Goal: Transaction & Acquisition: Purchase product/service

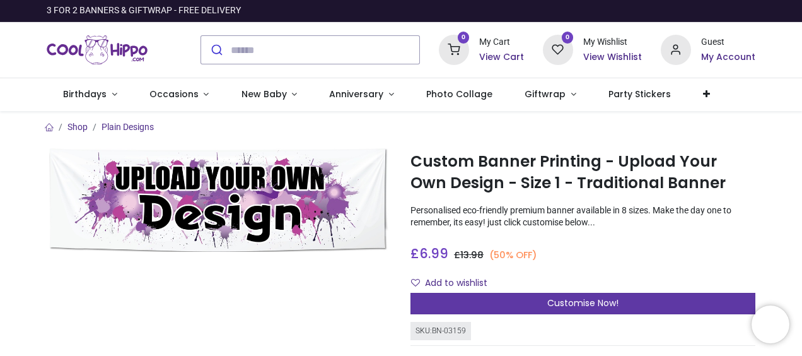
click at [573, 303] on span "Customise Now!" at bounding box center [583, 302] width 71 height 13
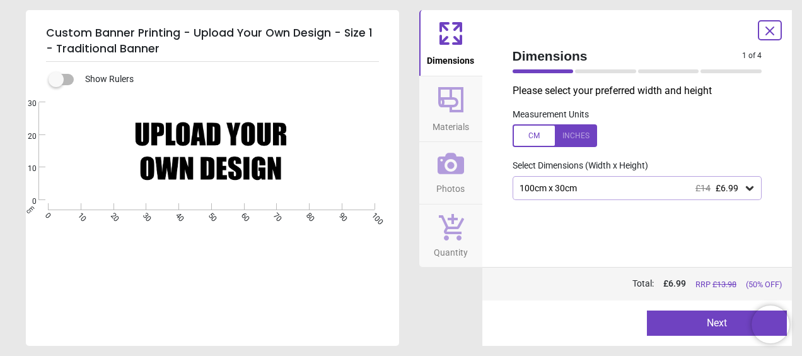
drag, startPoint x: 733, startPoint y: 216, endPoint x: 722, endPoint y: 251, distance: 36.9
click at [722, 251] on div "Please select your preferred width and height Measurement Units Select Dimensio…" at bounding box center [638, 175] width 270 height 183
click at [722, 327] on button "Next" at bounding box center [717, 322] width 140 height 25
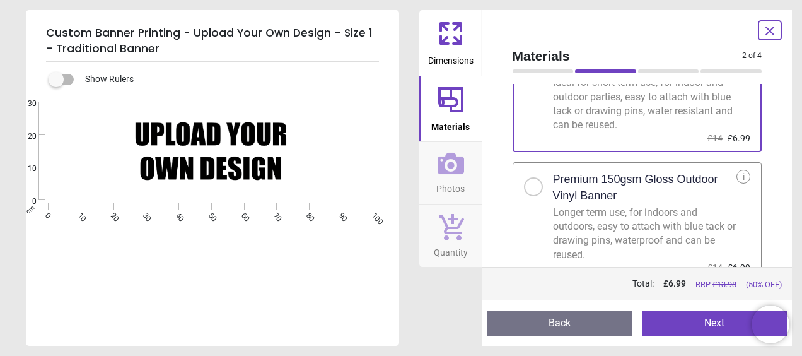
scroll to position [90, 0]
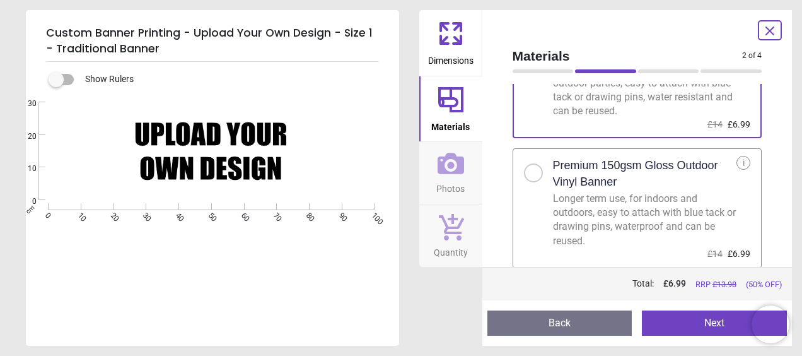
click at [535, 169] on div at bounding box center [533, 172] width 19 height 19
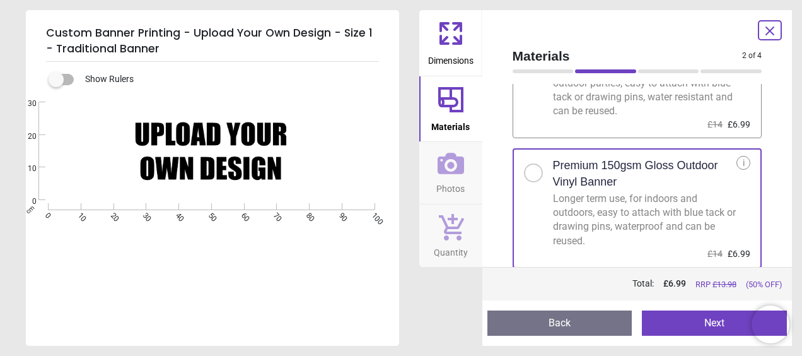
click at [739, 325] on button "Next" at bounding box center [714, 322] width 145 height 25
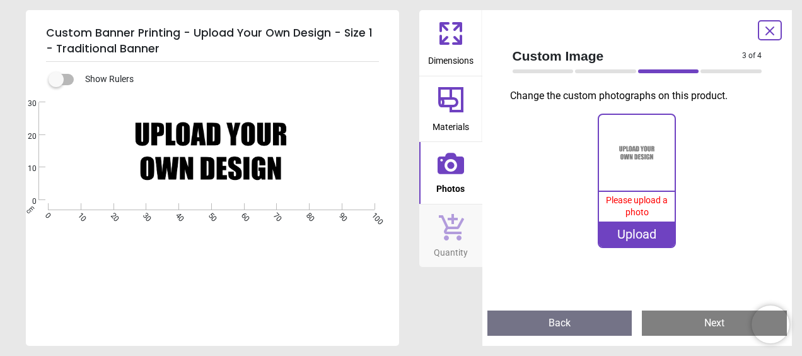
click at [637, 238] on div "Upload" at bounding box center [637, 233] width 76 height 25
click at [646, 234] on div "Upload" at bounding box center [637, 233] width 76 height 25
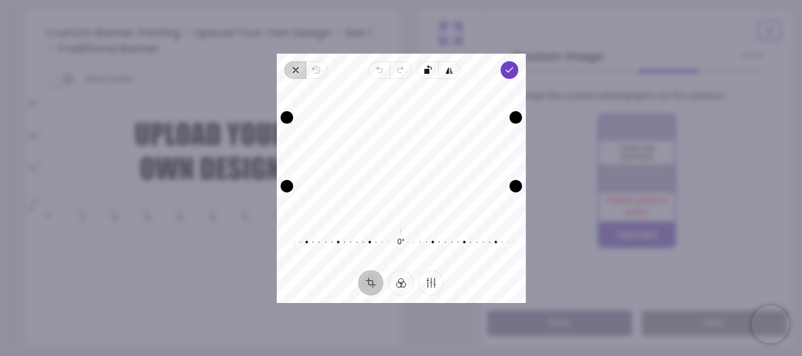
click at [296, 71] on icon "button" at bounding box center [295, 69] width 5 height 5
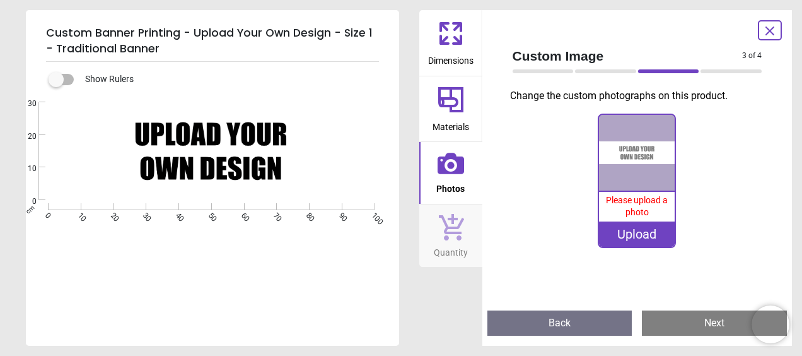
click at [637, 232] on div "Upload" at bounding box center [637, 233] width 76 height 25
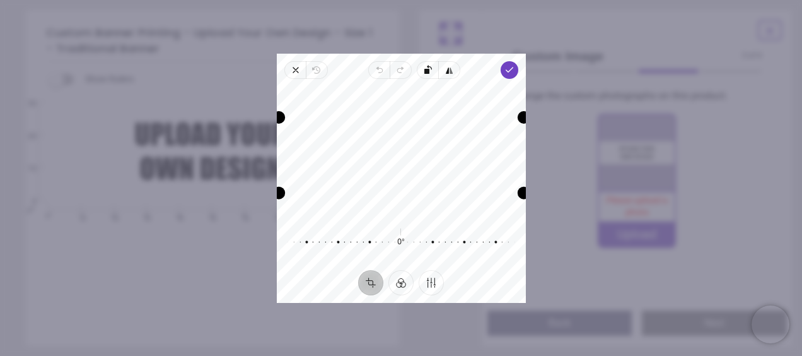
drag, startPoint x: 366, startPoint y: 188, endPoint x: 348, endPoint y: 256, distance: 70.4
click at [348, 256] on div "Recenter 0° Reset" at bounding box center [401, 174] width 249 height 191
drag, startPoint x: 488, startPoint y: 185, endPoint x: 283, endPoint y: 187, distance: 205.0
click at [287, 187] on div "Recenter" at bounding box center [401, 152] width 229 height 126
drag, startPoint x: 407, startPoint y: 182, endPoint x: 413, endPoint y: 388, distance: 206.3
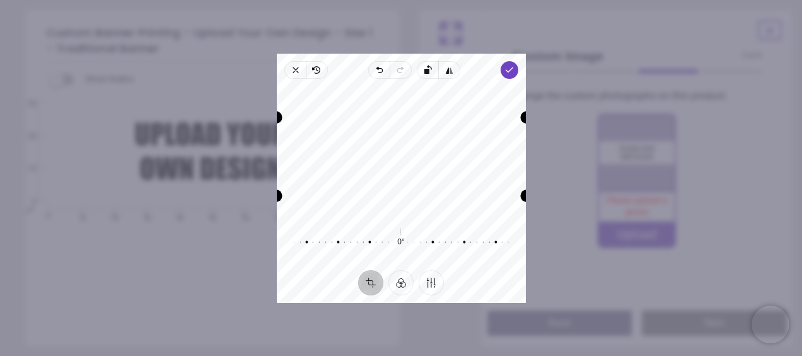
click at [413, 355] on html "Login • Register Birthdays Milestone Birthday 1510 products 208" at bounding box center [401, 178] width 802 height 356
click at [402, 153] on circle "button" at bounding box center [401, 151] width 4 height 4
drag, startPoint x: 411, startPoint y: 112, endPoint x: 394, endPoint y: -66, distance: 178.8
click at [394, 0] on html "Login • Register Birthdays Milestone Birthday 1510 products 208" at bounding box center [401, 178] width 802 height 356
drag, startPoint x: 414, startPoint y: 182, endPoint x: 524, endPoint y: 388, distance: 233.6
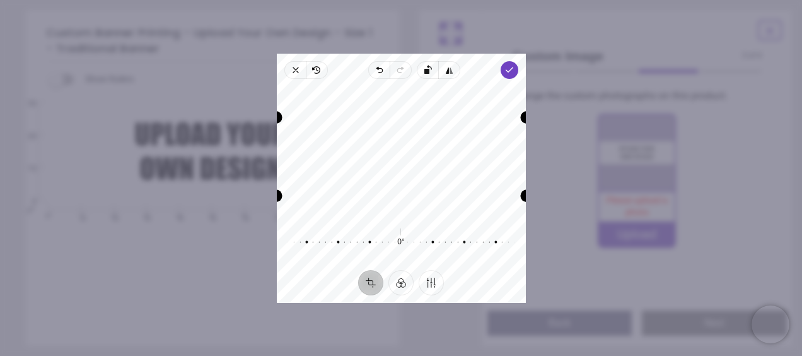
click at [524, 355] on html "Login • Register Birthdays Milestone Birthday 1510 products 208" at bounding box center [401, 178] width 802 height 356
drag, startPoint x: 402, startPoint y: 182, endPoint x: 433, endPoint y: 388, distance: 207.9
click at [433, 355] on html "Login • Register Birthdays Milestone Birthday 1510 products 208" at bounding box center [401, 178] width 802 height 356
drag, startPoint x: 397, startPoint y: 114, endPoint x: 374, endPoint y: -66, distance: 181.3
click at [374, 0] on html "Login • Register Birthdays Milestone Birthday 1510 products 208" at bounding box center [401, 178] width 802 height 356
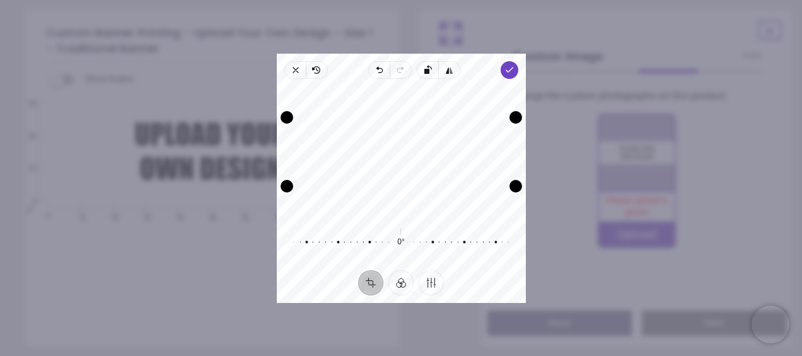
click at [368, 281] on button "Crop" at bounding box center [370, 281] width 25 height 25
click at [401, 283] on button "Filter" at bounding box center [401, 281] width 25 height 25
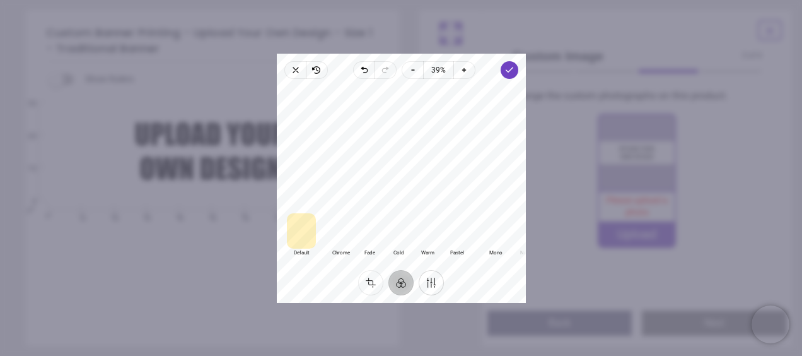
click at [433, 281] on button "Finetune" at bounding box center [431, 281] width 25 height 25
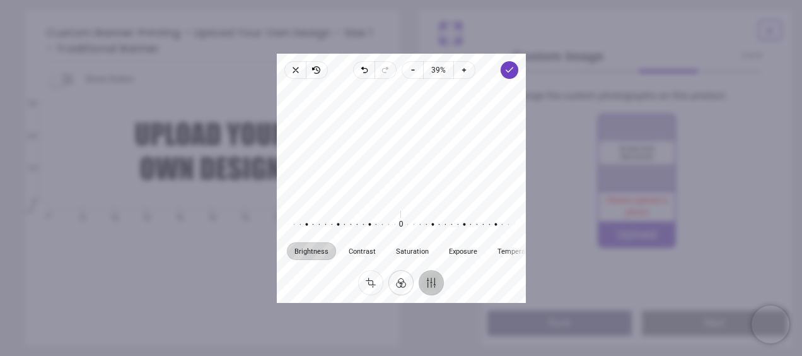
click at [406, 283] on button "Filter" at bounding box center [401, 281] width 25 height 25
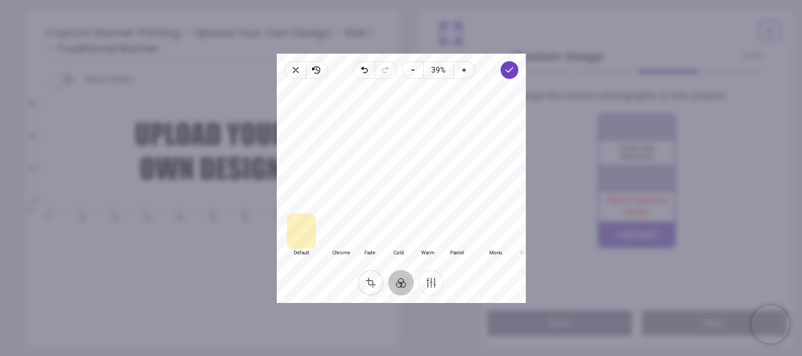
click at [374, 279] on button "Crop" at bounding box center [370, 281] width 25 height 25
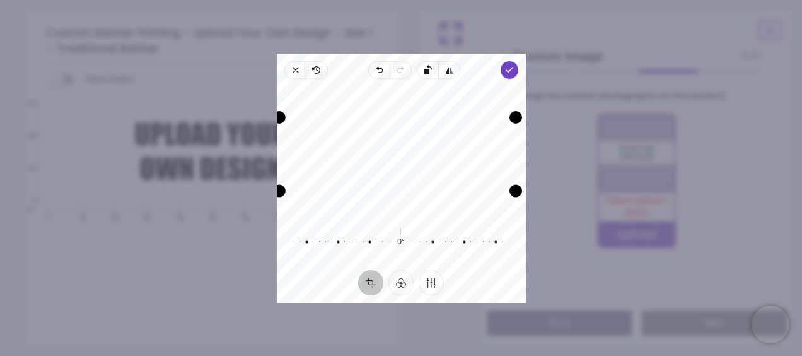
drag, startPoint x: 288, startPoint y: 184, endPoint x: 313, endPoint y: 388, distance: 205.2
click at [313, 355] on html "Login • Register Birthdays Milestone Birthday 1510 products 208" at bounding box center [401, 178] width 802 height 356
drag, startPoint x: 515, startPoint y: 116, endPoint x: 804, endPoint y: -66, distance: 341.8
click at [802, 0] on html "Login • Register Birthdays Milestone Birthday 1510 products 208" at bounding box center [401, 178] width 802 height 356
click at [296, 71] on icon "button" at bounding box center [296, 70] width 10 height 10
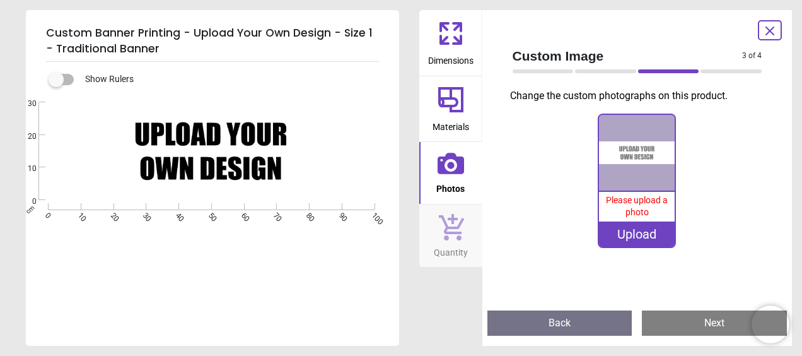
click at [626, 232] on div "Upload" at bounding box center [637, 233] width 76 height 25
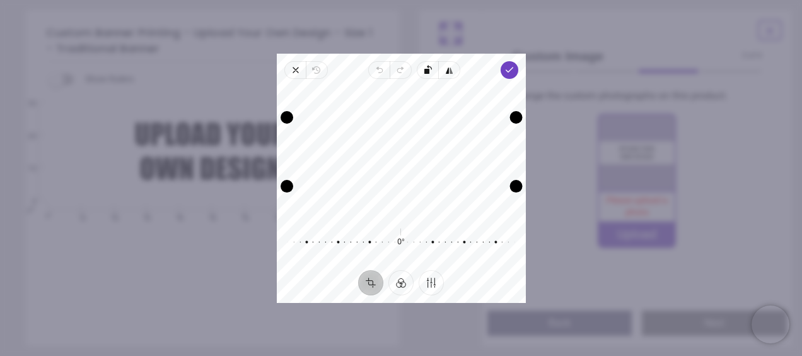
drag, startPoint x: 515, startPoint y: 190, endPoint x: 503, endPoint y: 224, distance: 36.1
click at [503, 224] on div "Recenter 0° Reset" at bounding box center [401, 174] width 249 height 191
click at [401, 149] on circle "button" at bounding box center [401, 151] width 4 height 4
click at [403, 156] on div "Recenter" at bounding box center [401, 152] width 229 height 126
click at [397, 146] on div "Recenter" at bounding box center [401, 152] width 229 height 126
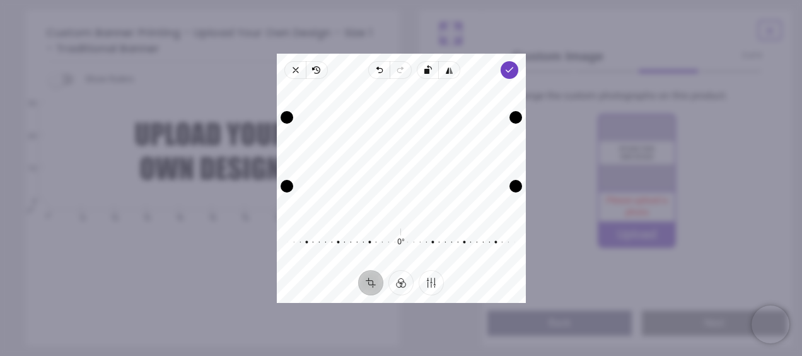
click at [411, 177] on div "Recenter" at bounding box center [401, 152] width 229 height 126
drag, startPoint x: 398, startPoint y: 117, endPoint x: 327, endPoint y: -66, distance: 196.3
click at [327, 0] on html "Login • Register Birthdays Milestone Birthday 1510 products 208" at bounding box center [401, 178] width 802 height 356
click at [403, 180] on div "Drag edge b" at bounding box center [401, 186] width 229 height 13
drag, startPoint x: 403, startPoint y: 180, endPoint x: 406, endPoint y: 313, distance: 132.5
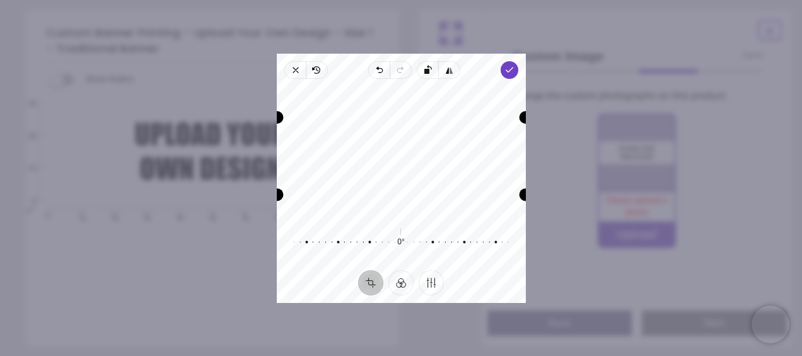
click at [411, 313] on div "× Trustpilot Product Reviews 5 /5 ( 3 reviews) [PERSON_NAME] Good material, jus…" at bounding box center [583, 316] width 345 height 91
drag, startPoint x: 286, startPoint y: 187, endPoint x: 329, endPoint y: 388, distance: 205.6
click at [329, 355] on html "Login • Register Birthdays Milestone Birthday 1510 products 208" at bounding box center [401, 178] width 802 height 356
click at [399, 243] on div at bounding box center [387, 241] width 229 height 35
click at [518, 146] on div "Drag edge r" at bounding box center [516, 151] width 13 height 69
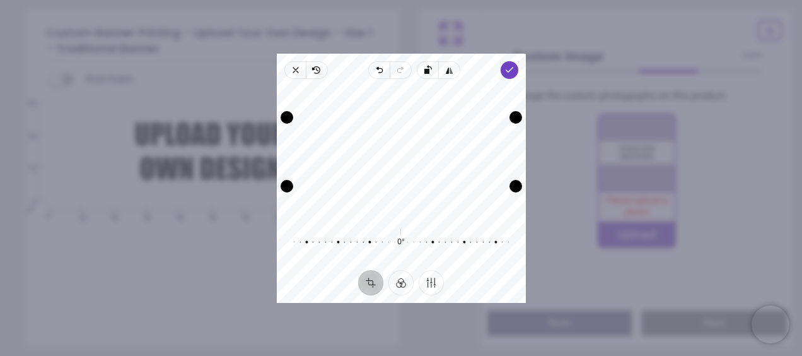
drag, startPoint x: 508, startPoint y: 140, endPoint x: 507, endPoint y: 163, distance: 22.7
click at [507, 163] on div "Recenter" at bounding box center [401, 152] width 229 height 126
drag, startPoint x: 396, startPoint y: 186, endPoint x: 328, endPoint y: 294, distance: 127.6
click at [328, 294] on div "Close Revert Undo Redo Rotate left Flip horizontal Done Crop Filter Finetune Re…" at bounding box center [401, 178] width 249 height 249
drag, startPoint x: 400, startPoint y: 186, endPoint x: 428, endPoint y: 388, distance: 203.7
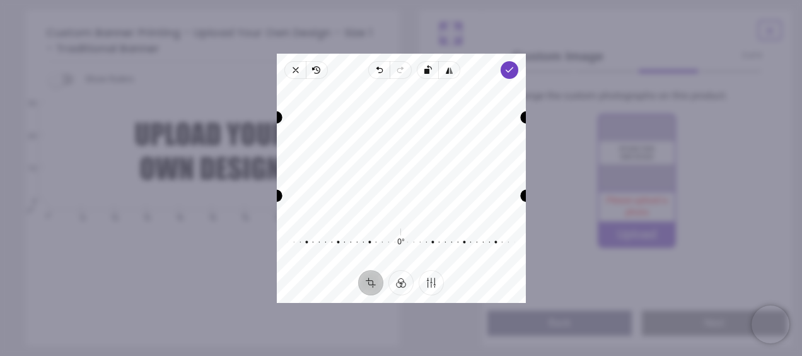
click at [428, 355] on html "Login • Register Birthdays Milestone Birthday 1510 products 208" at bounding box center [401, 178] width 802 height 356
drag, startPoint x: 396, startPoint y: 184, endPoint x: 450, endPoint y: 388, distance: 211.5
click at [450, 355] on html "Login • Register Birthdays Milestone Birthday 1510 products 208" at bounding box center [401, 178] width 802 height 356
click at [407, 317] on div "Custom Banner Printing - Upload Your Own Design - Size 1 - Traditional Banner S…" at bounding box center [401, 178] width 802 height 356
drag, startPoint x: 384, startPoint y: 185, endPoint x: 399, endPoint y: 331, distance: 146.4
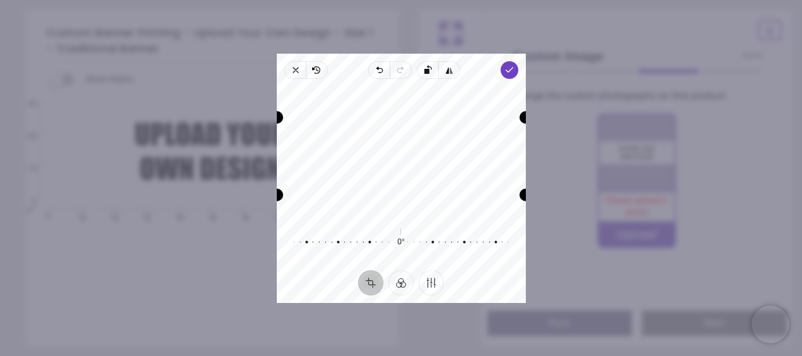
click at [411, 331] on div "× Trustpilot Product Reviews 5 /5 ( 3 reviews) [PERSON_NAME] Good material, jus…" at bounding box center [583, 316] width 345 height 91
drag, startPoint x: 286, startPoint y: 185, endPoint x: 316, endPoint y: 291, distance: 110.0
click at [316, 291] on div "Close Revert Undo Redo Rotate left Flip horizontal Done Crop Filter Finetune Re…" at bounding box center [401, 178] width 249 height 249
click at [541, 310] on div "Preview Back Next Next" at bounding box center [638, 322] width 310 height 45
click at [397, 138] on div "Recenter" at bounding box center [401, 152] width 229 height 126
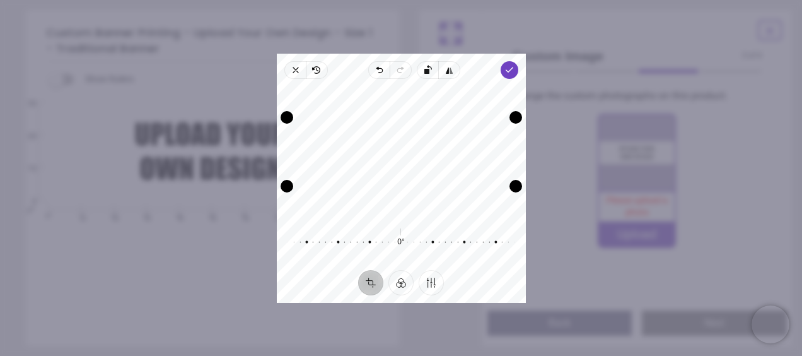
click at [397, 138] on div "Recenter" at bounding box center [401, 152] width 229 height 126
click at [399, 163] on div "Recenter" at bounding box center [401, 152] width 229 height 126
drag, startPoint x: 405, startPoint y: 187, endPoint x: 405, endPoint y: 243, distance: 56.8
click at [405, 243] on div "Recenter 0° Reset" at bounding box center [401, 174] width 249 height 191
drag, startPoint x: 512, startPoint y: 183, endPoint x: 546, endPoint y: 289, distance: 111.3
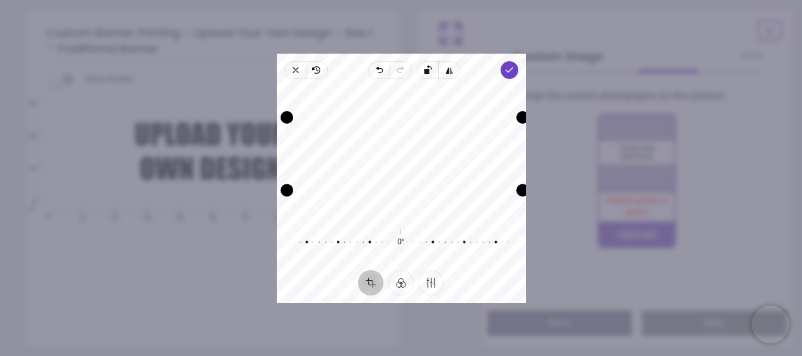
click at [546, 289] on div "× Trustpilot Product Reviews 5 /5 ( 3 reviews) [PERSON_NAME] Good material, jus…" at bounding box center [583, 316] width 345 height 91
click at [532, 52] on span "Custom Image" at bounding box center [628, 56] width 230 height 18
click at [508, 71] on polyline "button" at bounding box center [509, 69] width 7 height 4
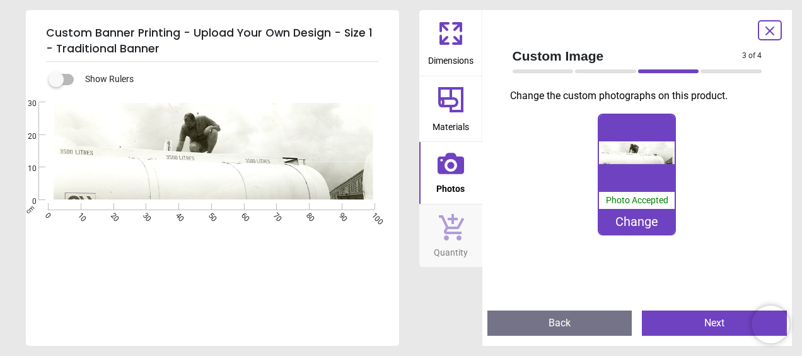
click at [717, 325] on button "Next" at bounding box center [714, 322] width 145 height 25
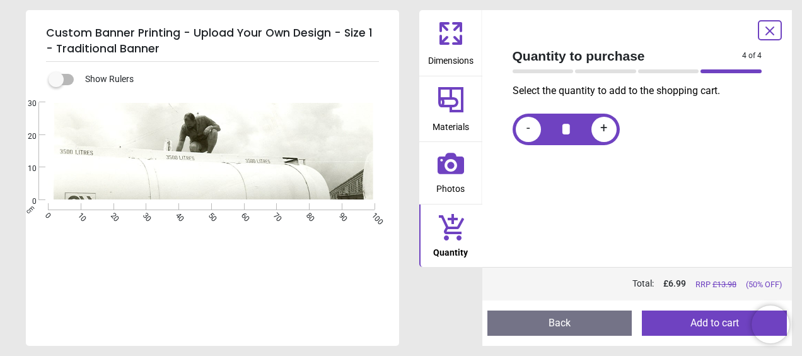
click at [449, 35] on icon at bounding box center [451, 33] width 30 height 30
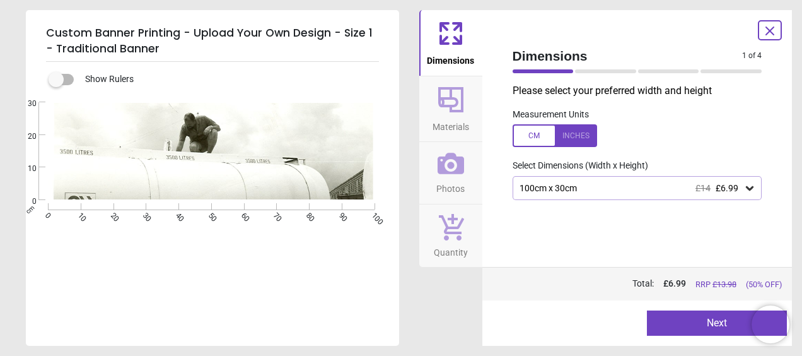
click at [445, 102] on icon at bounding box center [451, 100] width 30 height 30
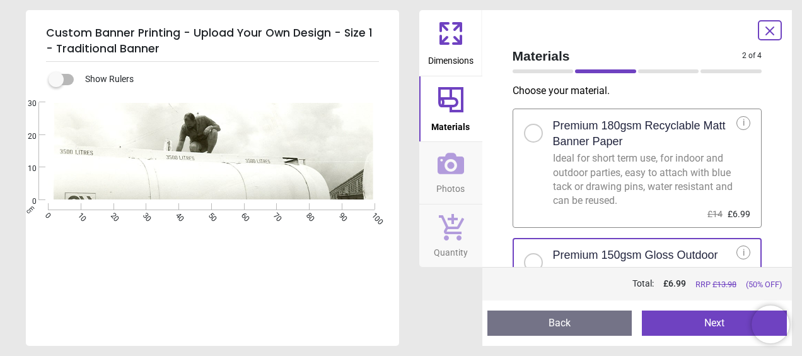
click at [448, 167] on icon at bounding box center [451, 163] width 26 height 21
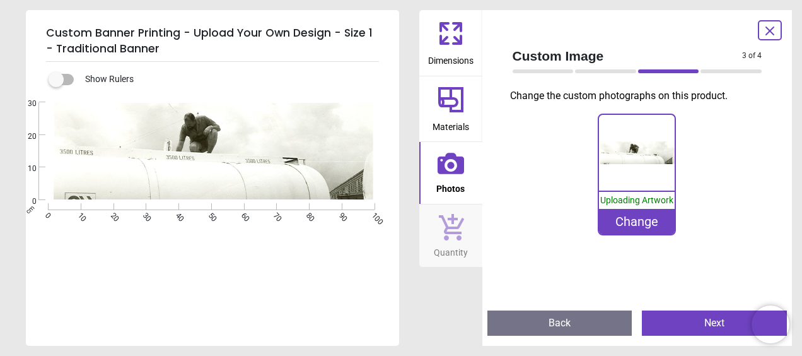
click at [452, 166] on icon at bounding box center [451, 163] width 26 height 21
click at [450, 220] on icon at bounding box center [451, 227] width 25 height 26
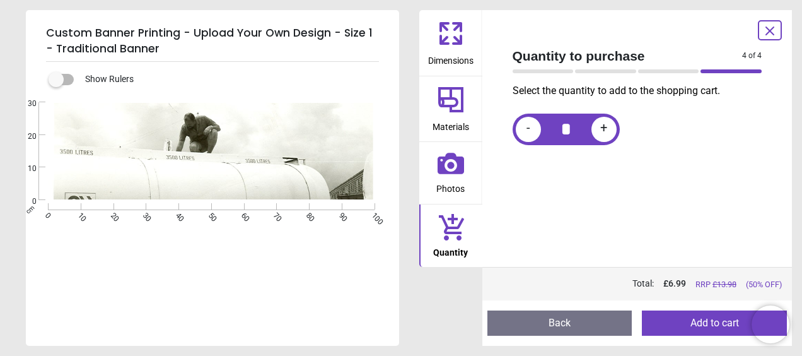
click at [712, 323] on button "Add to cart" at bounding box center [714, 322] width 145 height 25
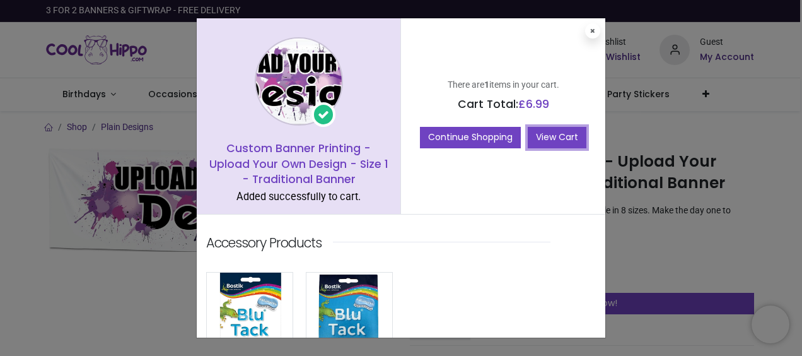
click at [557, 134] on link "View Cart" at bounding box center [557, 137] width 59 height 21
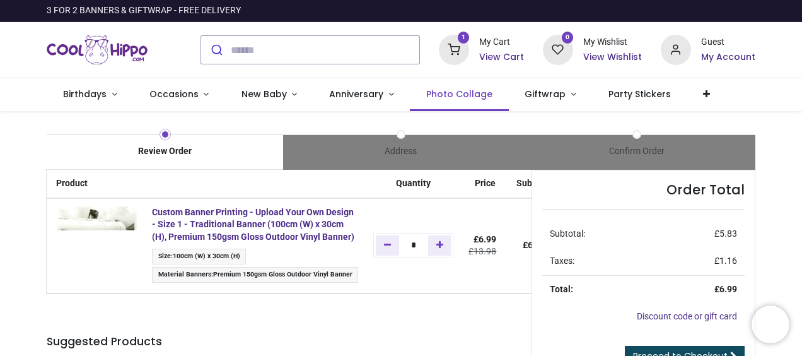
click at [452, 92] on span "Photo Collage" at bounding box center [459, 94] width 66 height 13
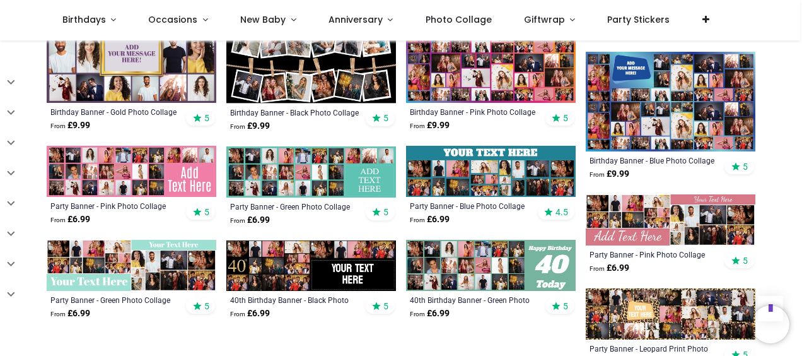
scroll to position [700, 0]
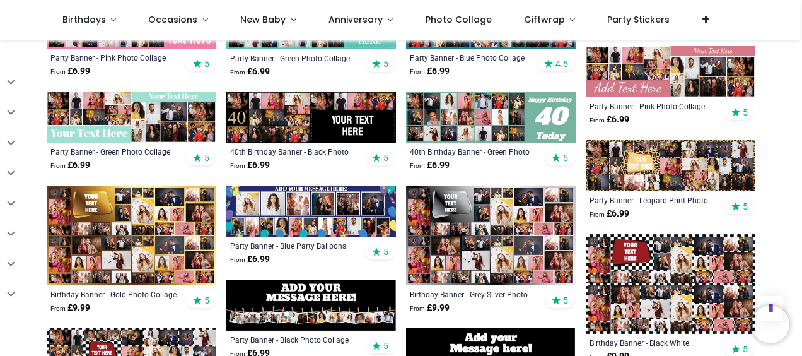
scroll to position [839, 0]
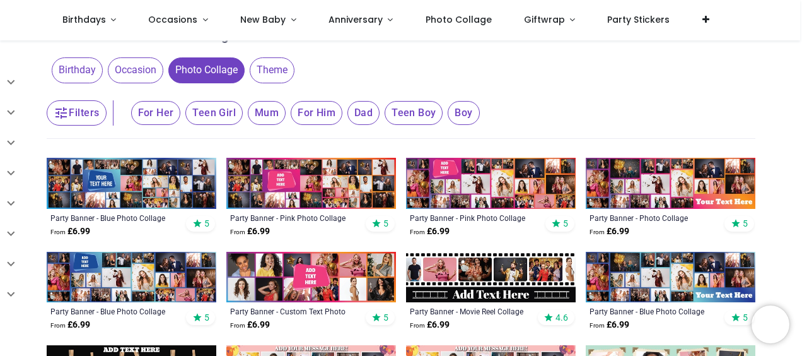
scroll to position [170, 0]
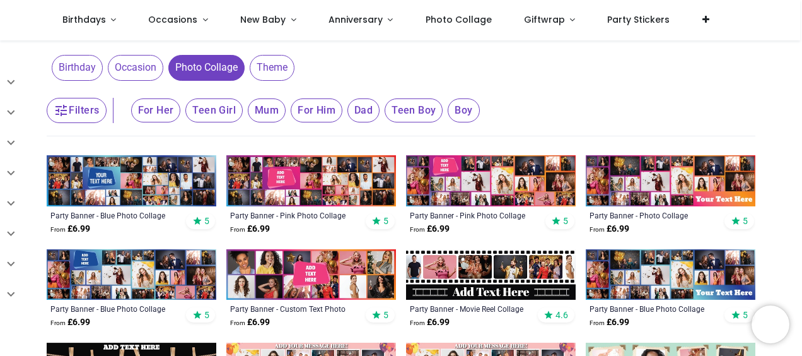
click at [137, 71] on span "Occasion" at bounding box center [136, 67] width 56 height 25
click at [136, 70] on span "Occasion" at bounding box center [136, 67] width 56 height 25
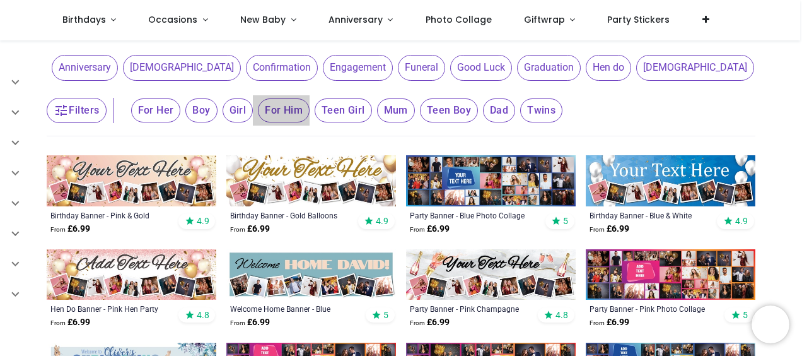
click at [284, 114] on span "For Him" at bounding box center [284, 110] width 52 height 24
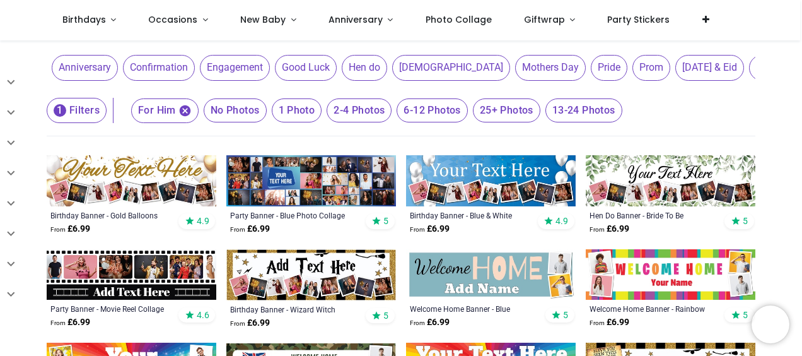
scroll to position [482, 0]
